Goal: Check status: Check status

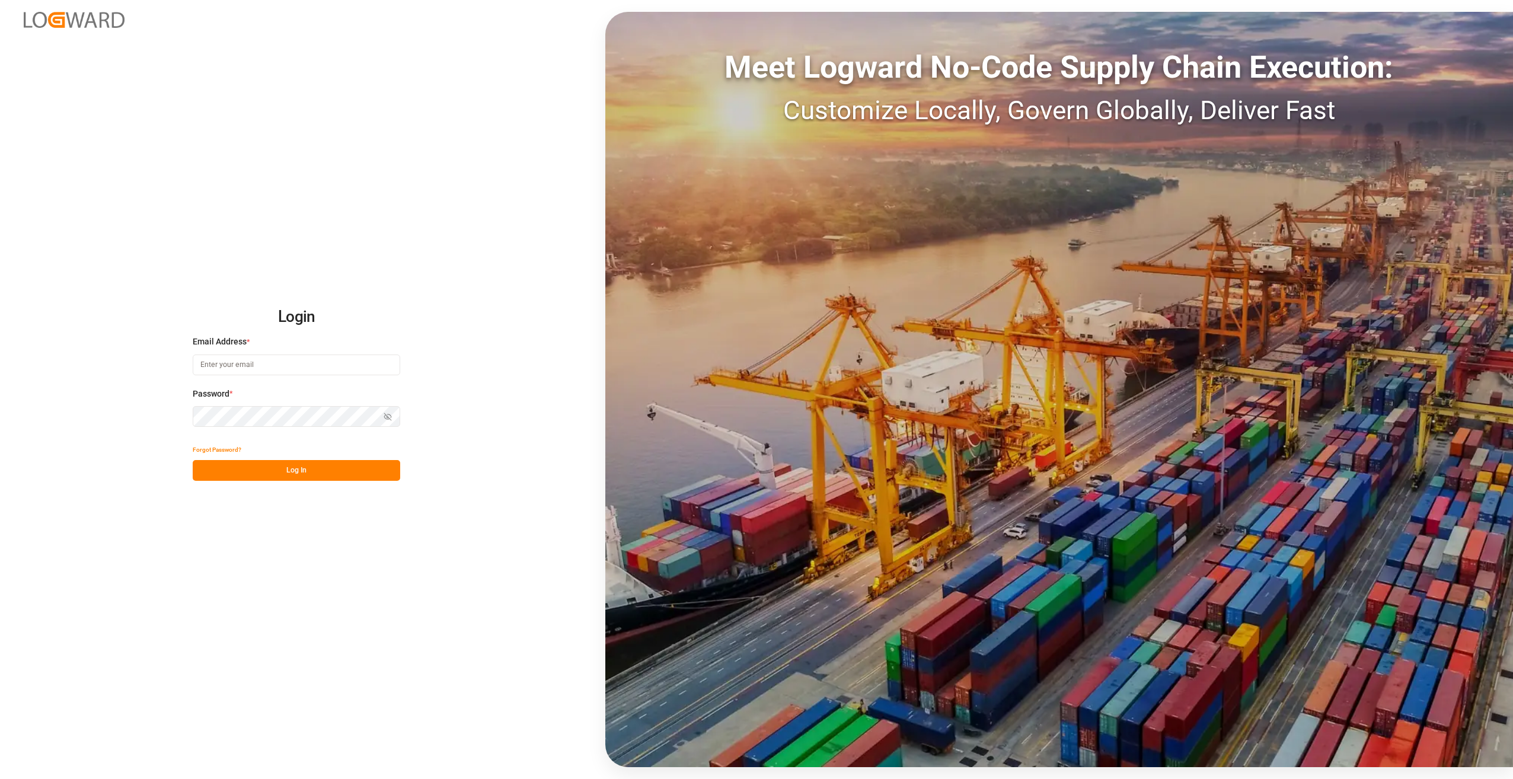
type input "[PERSON_NAME][EMAIL_ADDRESS][PERSON_NAME][DOMAIN_NAME]"
click at [283, 467] on button "Log In" at bounding box center [296, 470] width 207 height 21
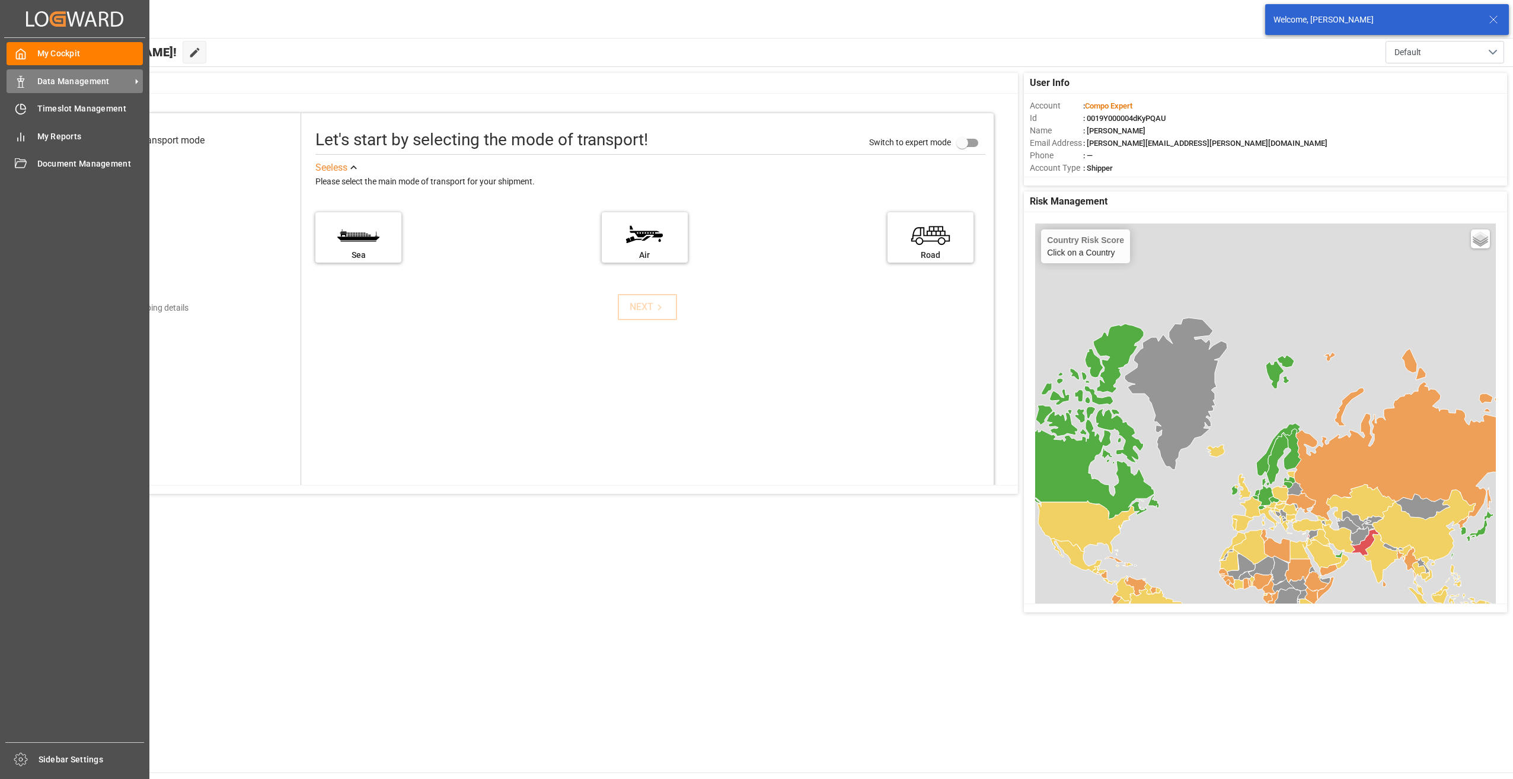
click at [62, 76] on span "Data Management" at bounding box center [84, 81] width 94 height 12
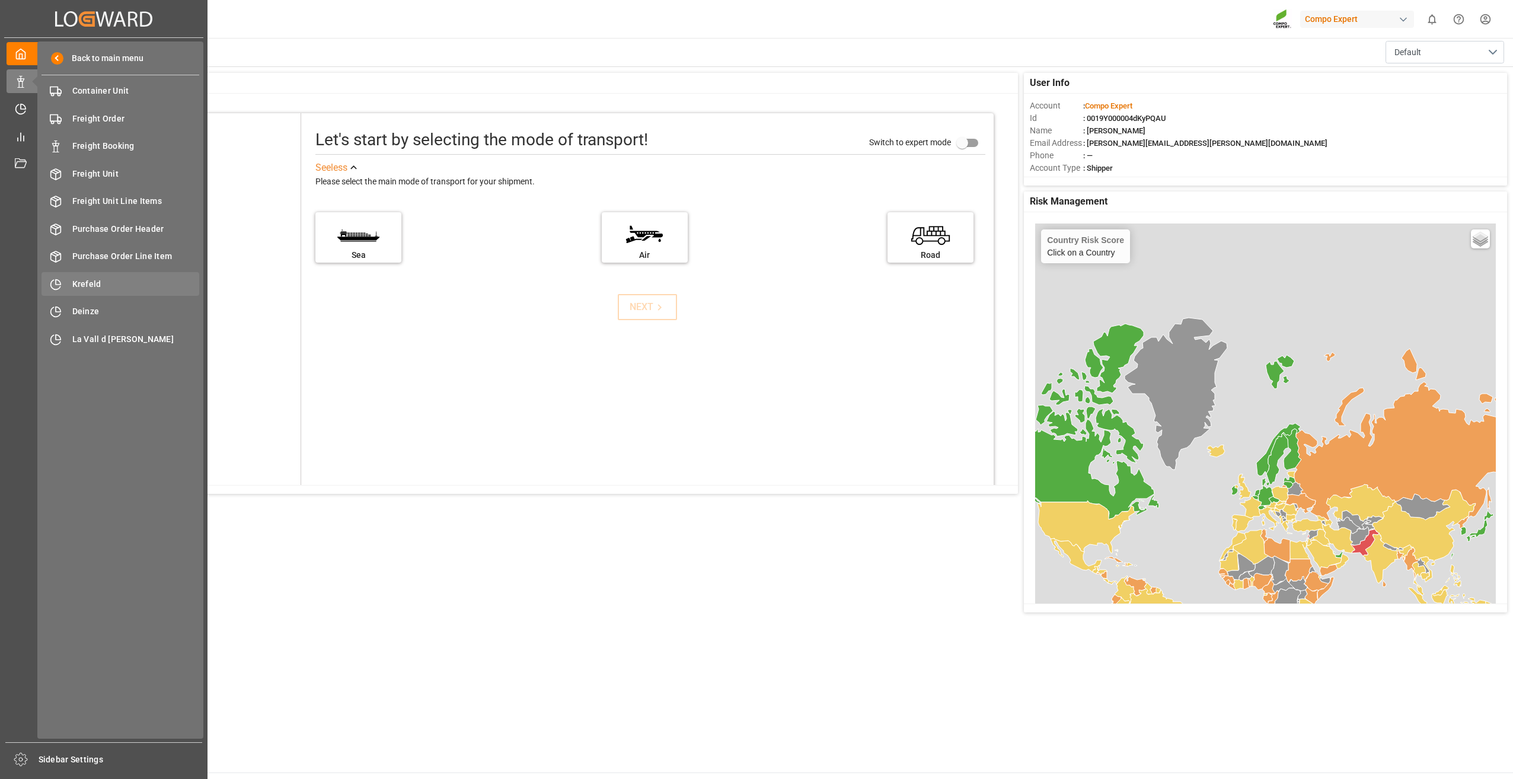
click at [93, 285] on span "Krefeld" at bounding box center [135, 284] width 127 height 12
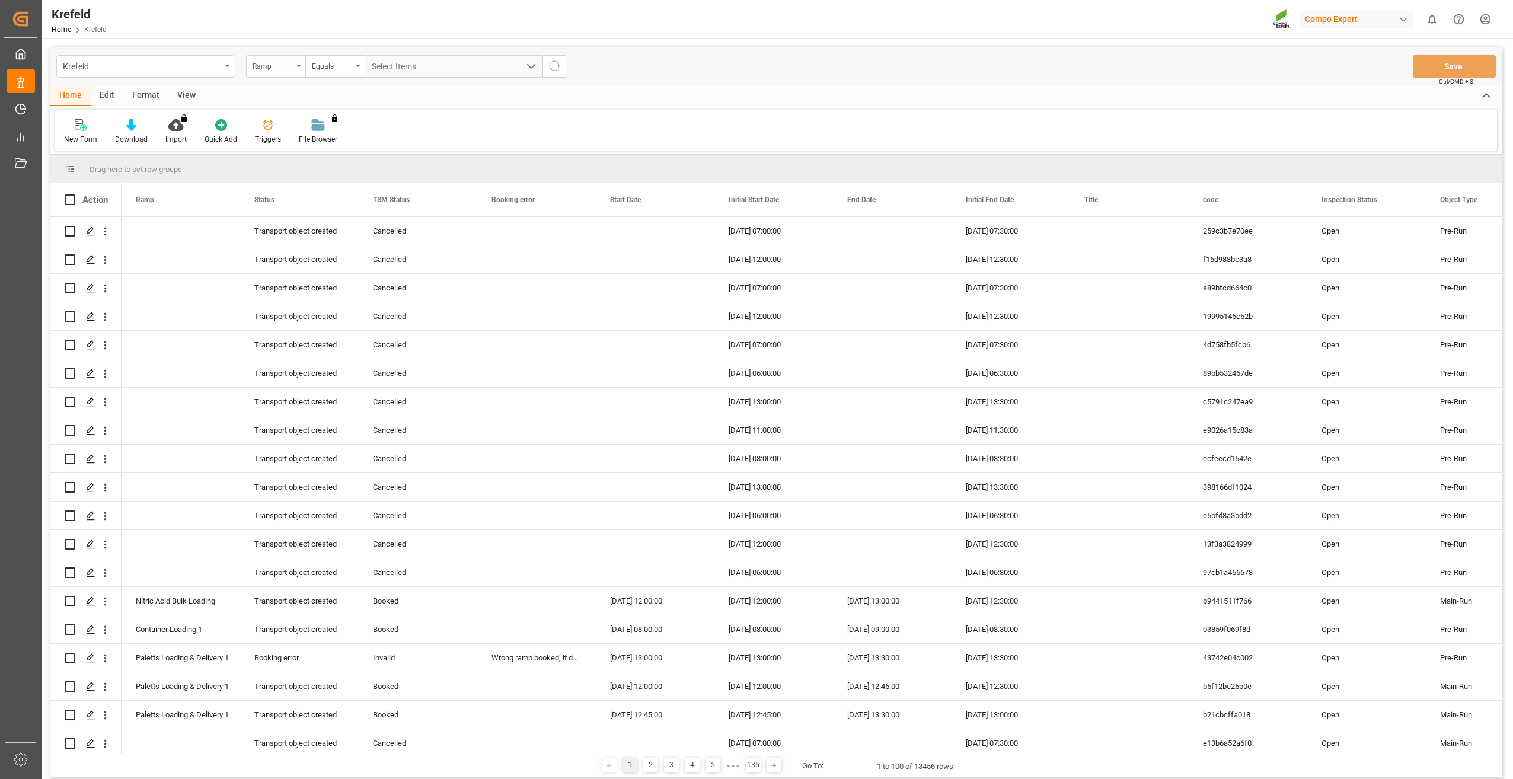
click at [297, 66] on icon "open menu" at bounding box center [298, 66] width 5 height 2
type input "sap"
click at [291, 115] on div "SAP Order Number" at bounding box center [335, 120] width 177 height 25
click at [340, 63] on div "Equals" at bounding box center [332, 65] width 40 height 14
click at [355, 141] on div "Fuzzy search" at bounding box center [394, 145] width 177 height 25
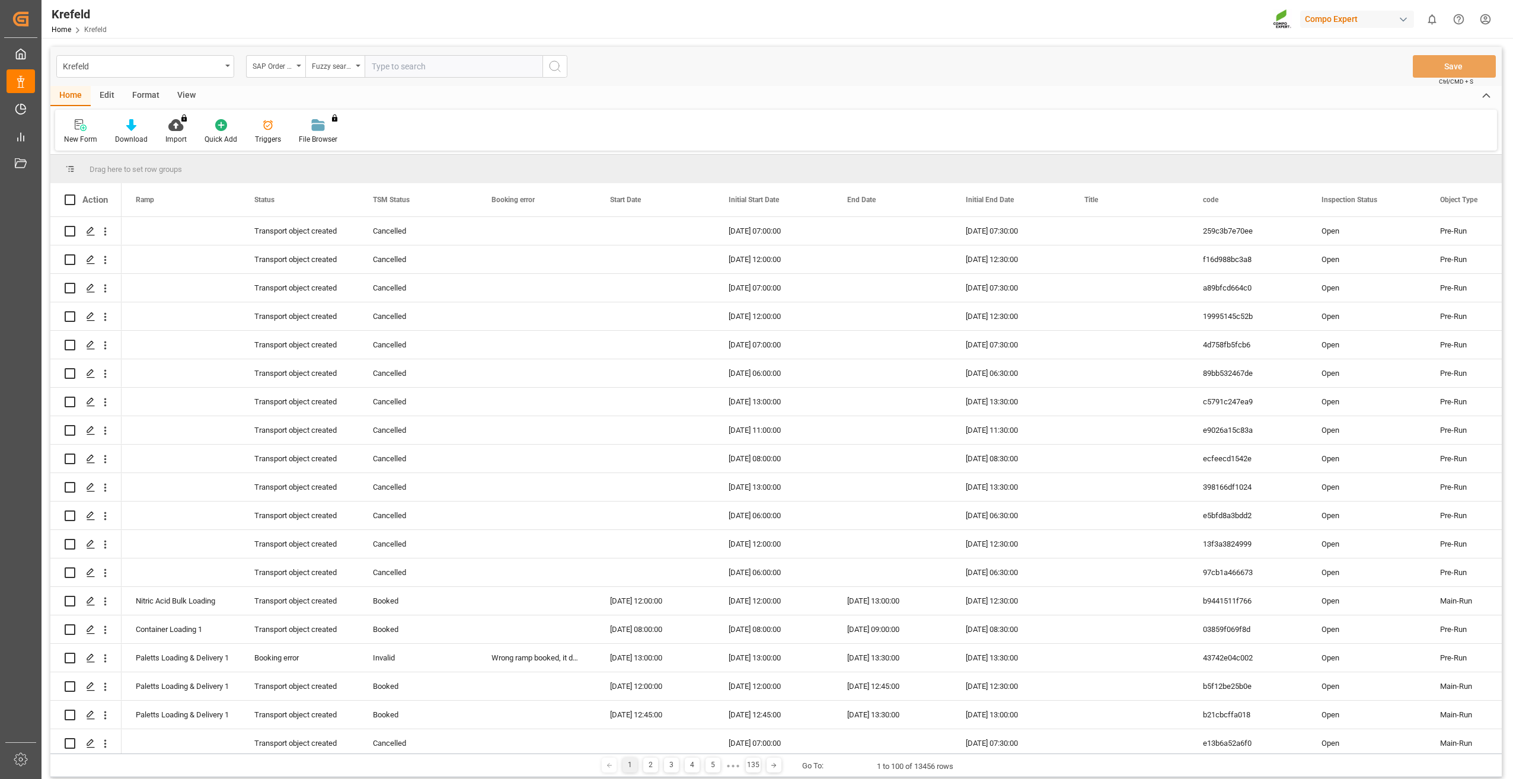
click at [389, 68] on input "text" at bounding box center [454, 66] width 178 height 23
paste input "2000001571"
type input "2000001571"
click at [557, 68] on icon "search button" at bounding box center [555, 66] width 14 height 14
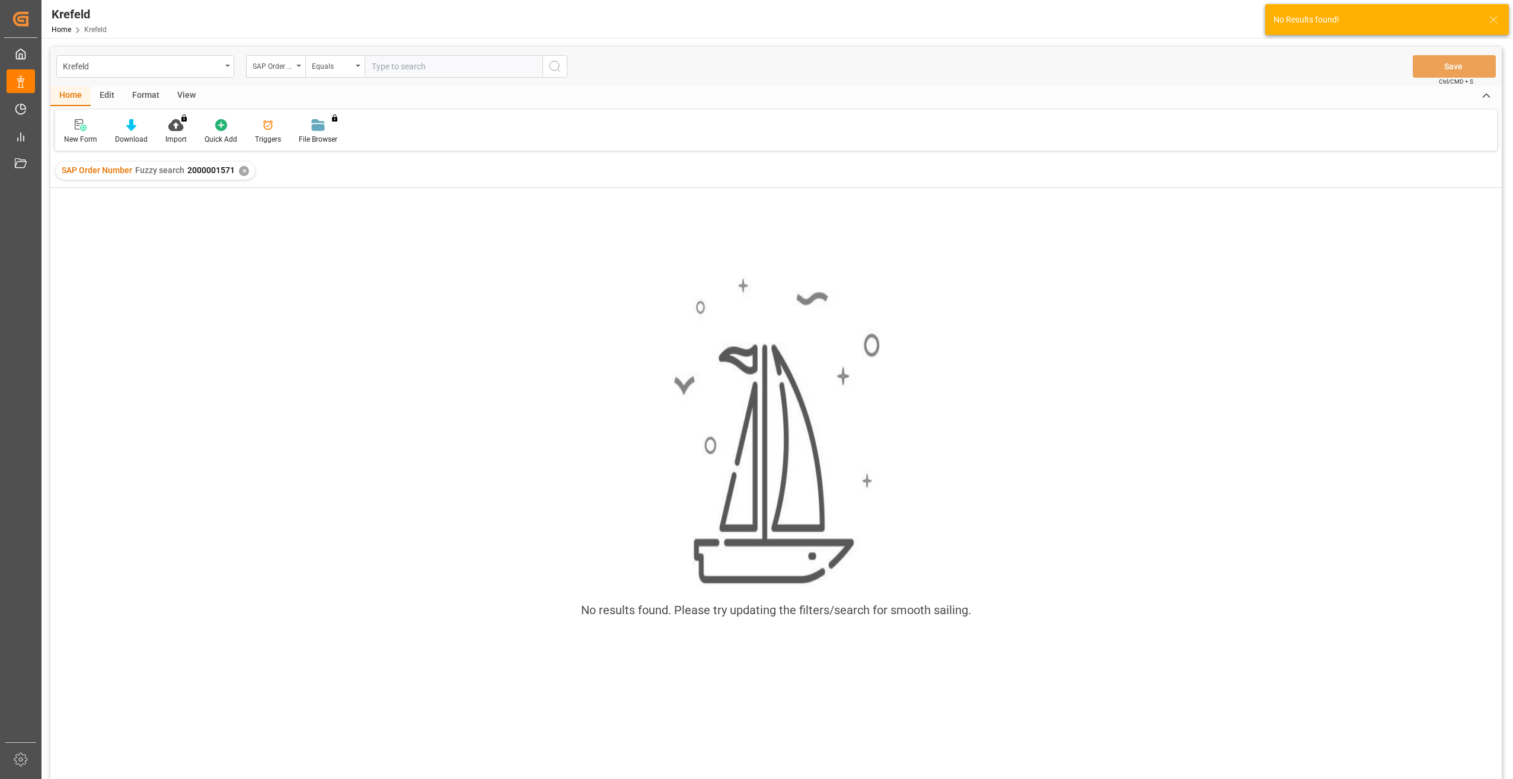
click at [240, 172] on div "✕" at bounding box center [244, 171] width 10 height 10
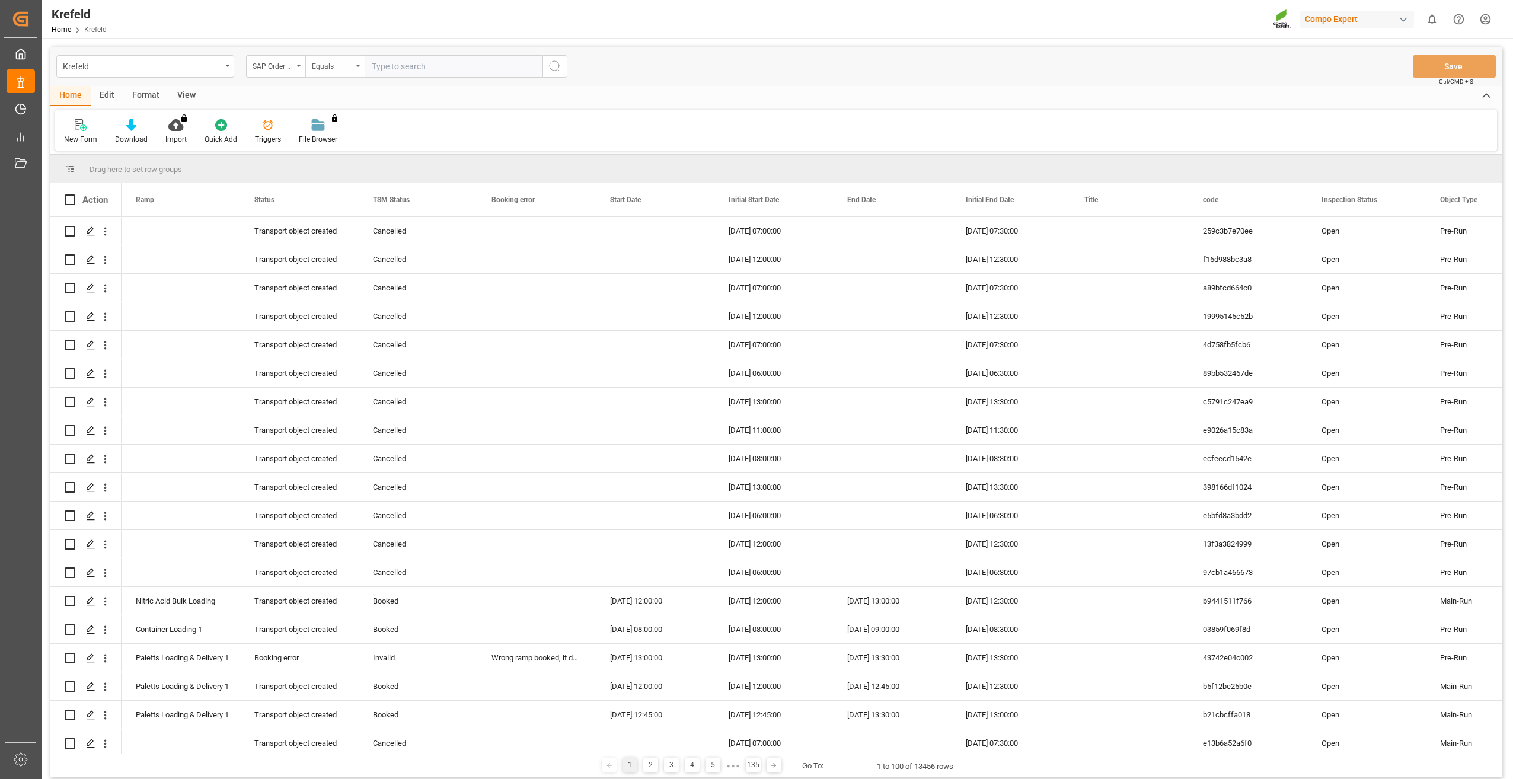
click at [360, 66] on div "Equals" at bounding box center [334, 66] width 59 height 23
click at [350, 139] on div "Fuzzy search" at bounding box center [394, 145] width 177 height 25
click at [399, 66] on input "text" at bounding box center [454, 66] width 178 height 23
paste input "2000001571"
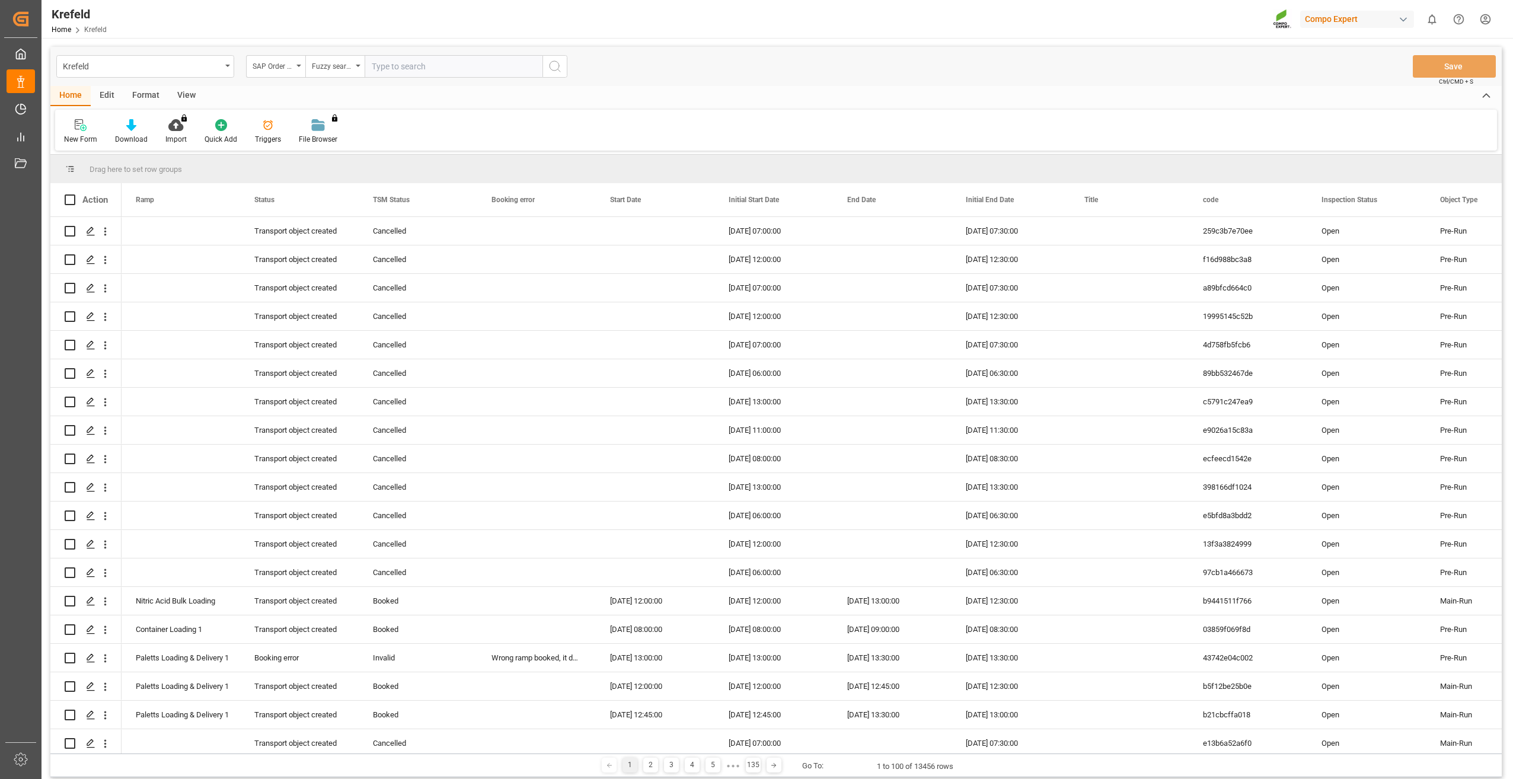
type input "2000001571"
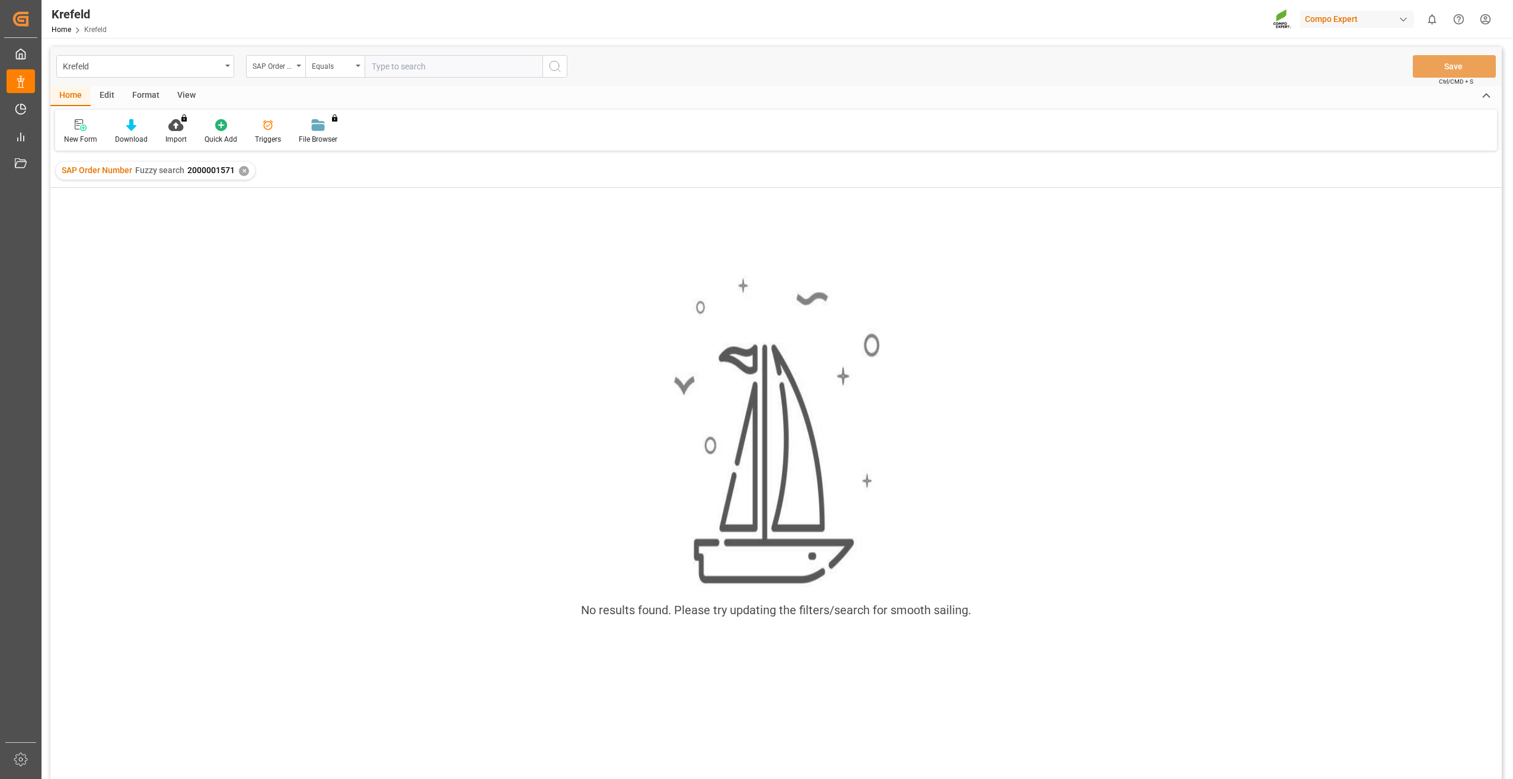
click at [247, 171] on div "✕" at bounding box center [244, 171] width 10 height 10
